Goal: Task Accomplishment & Management: Use online tool/utility

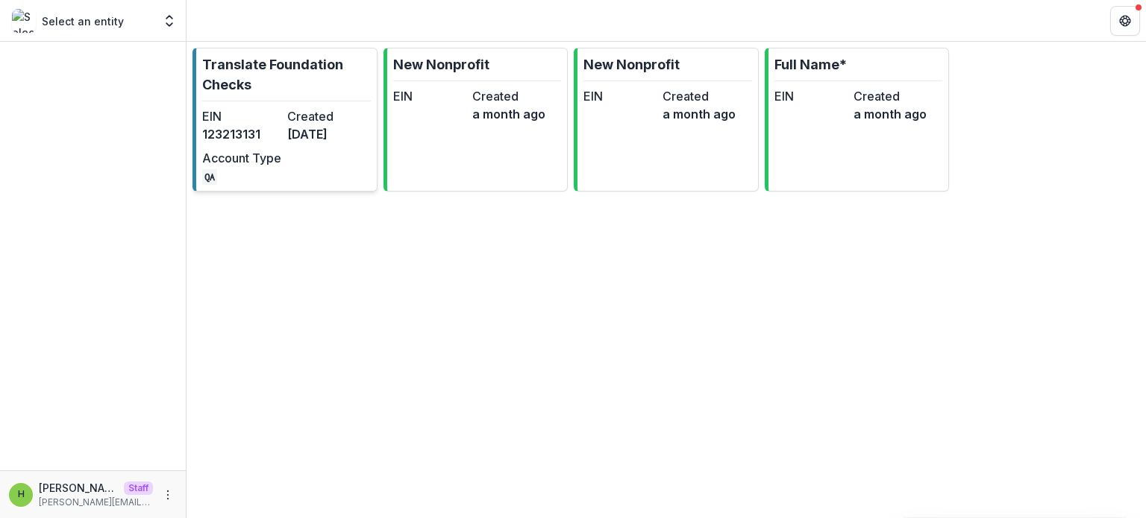
click at [364, 175] on div "EIN [US_EMPLOYER_IDENTIFICATION_NUMBER] Created [DATE] Account Type QA" at bounding box center [284, 146] width 164 height 78
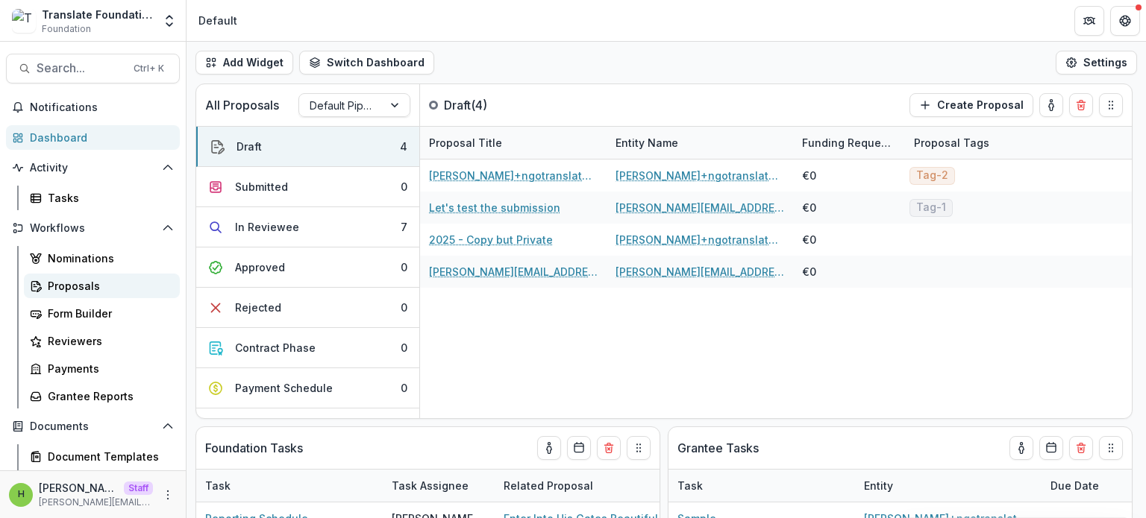
click at [90, 289] on div "Proposals" at bounding box center [108, 286] width 120 height 16
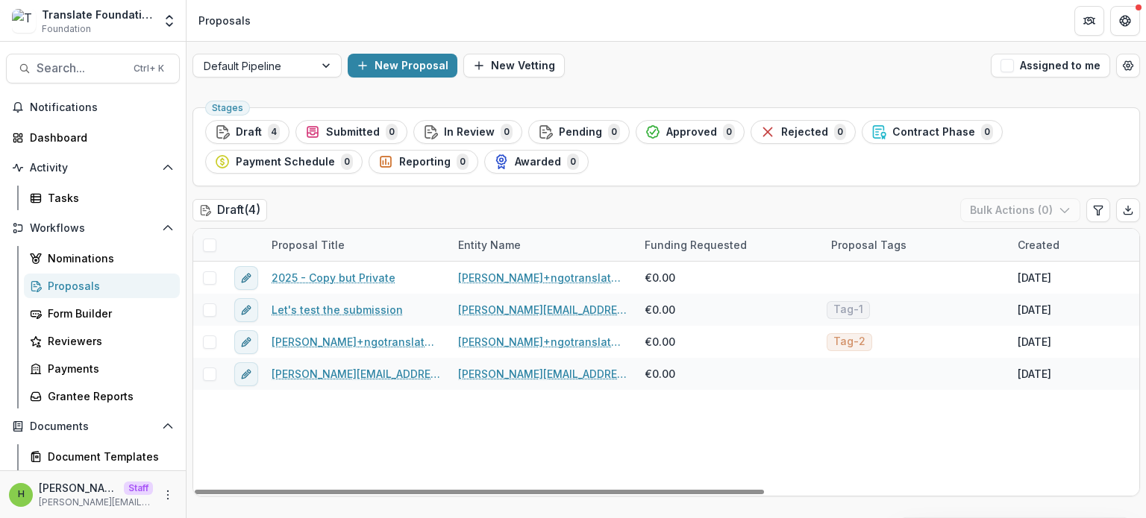
click at [213, 250] on span at bounding box center [209, 245] width 13 height 13
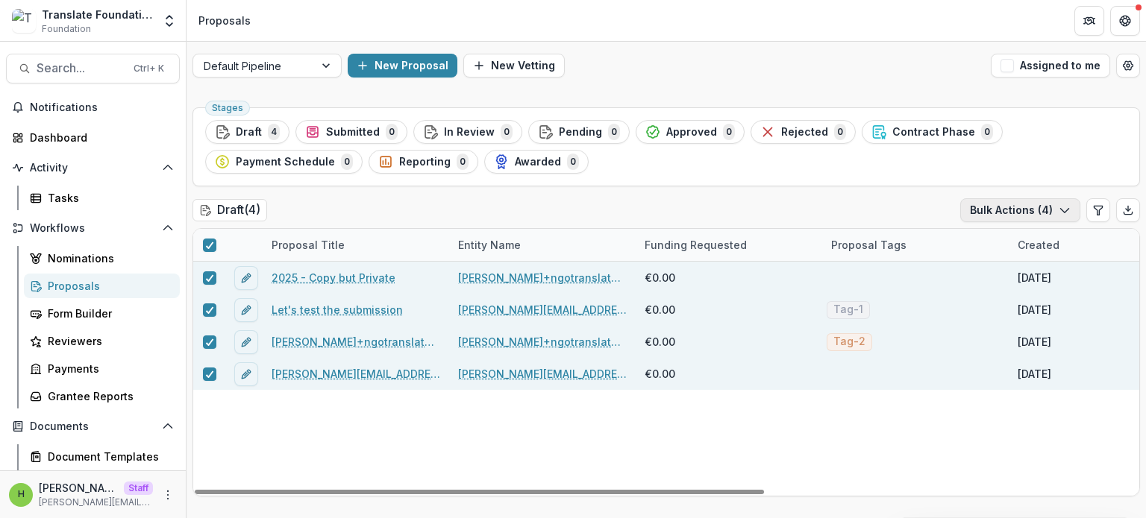
click at [1041, 213] on button "Bulk Actions ( 4 )" at bounding box center [1020, 210] width 120 height 24
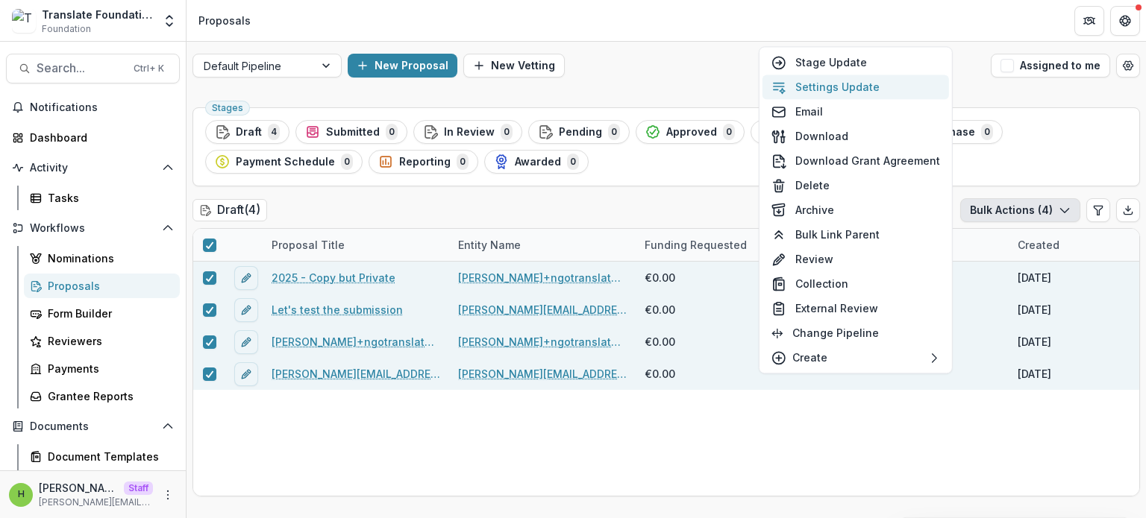
click at [862, 83] on button "Settings Update" at bounding box center [855, 87] width 187 height 25
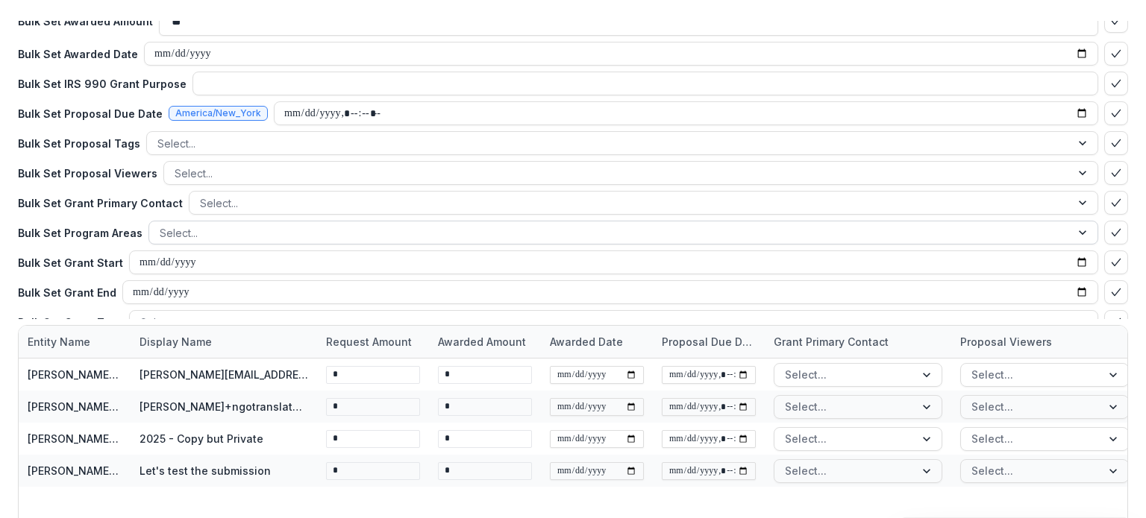
scroll to position [95, 0]
